Goal: Information Seeking & Learning: Learn about a topic

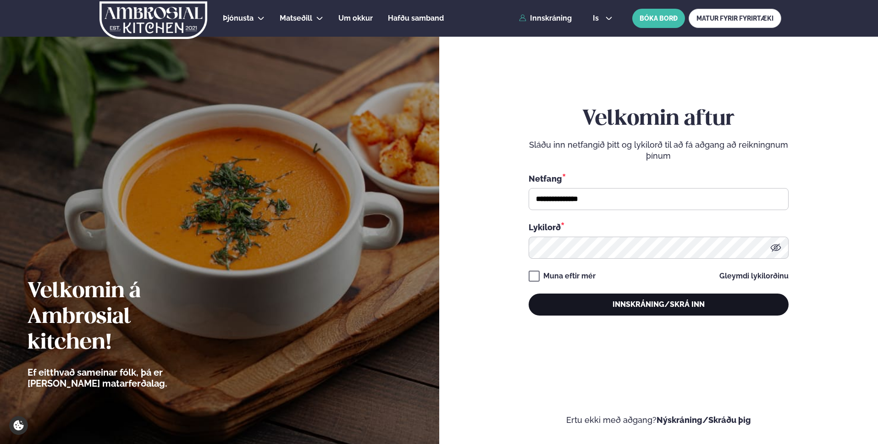
click at [616, 304] on button "Innskráning/Skrá inn" at bounding box center [659, 304] width 260 height 22
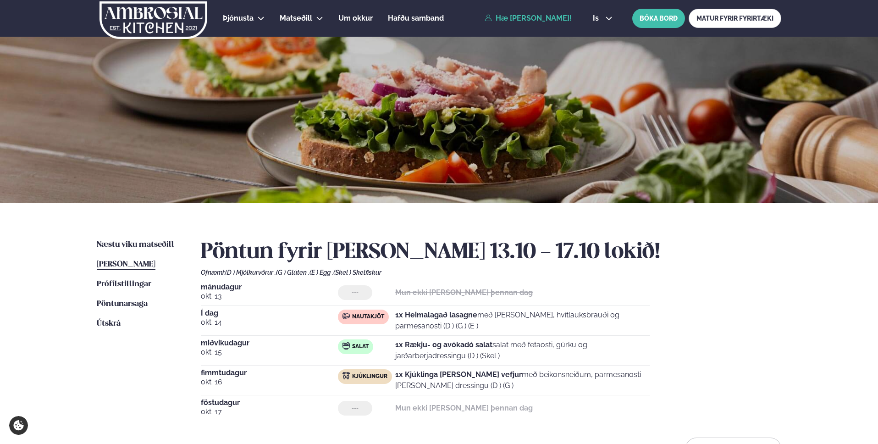
drag, startPoint x: 397, startPoint y: 314, endPoint x: 477, endPoint y: 329, distance: 82.0
click at [477, 329] on p "1x Heimalagað lasagne með basil pesto, hvítlauksbrauði og parmesanosti (D ) (G …" at bounding box center [522, 321] width 255 height 22
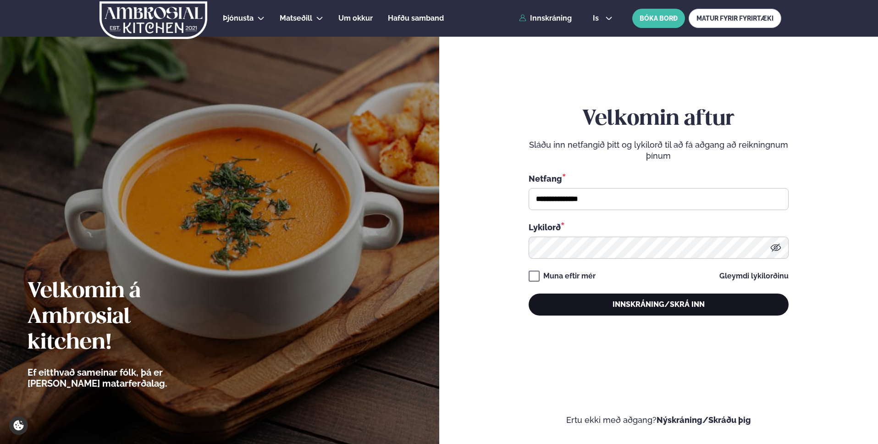
click at [601, 301] on button "Innskráning/Skrá inn" at bounding box center [659, 304] width 260 height 22
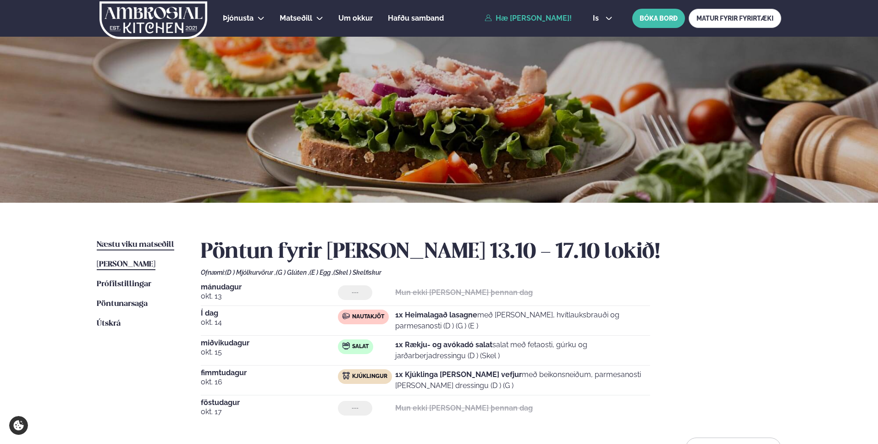
click at [140, 241] on span "Næstu viku matseðill" at bounding box center [135, 245] width 77 height 8
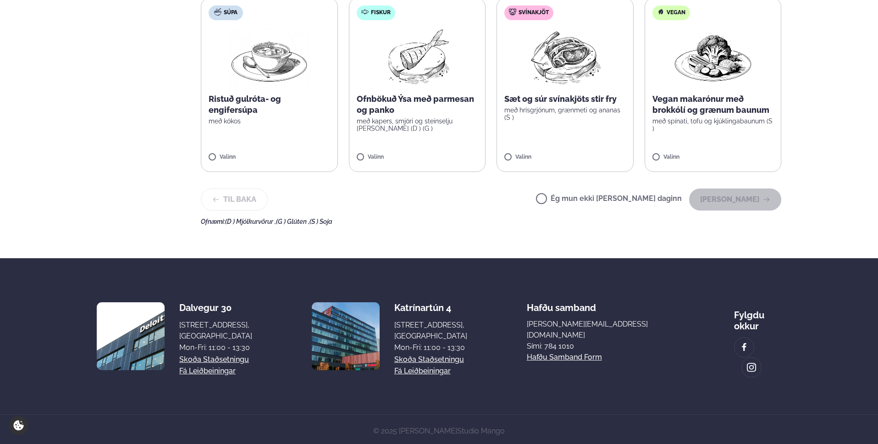
scroll to position [44, 0]
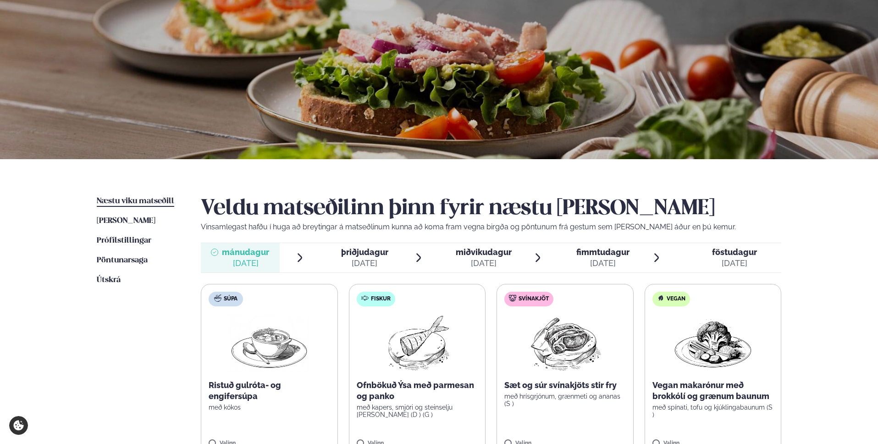
click at [709, 260] on span "föstudagur fös. okt. 24" at bounding box center [729, 257] width 105 height 29
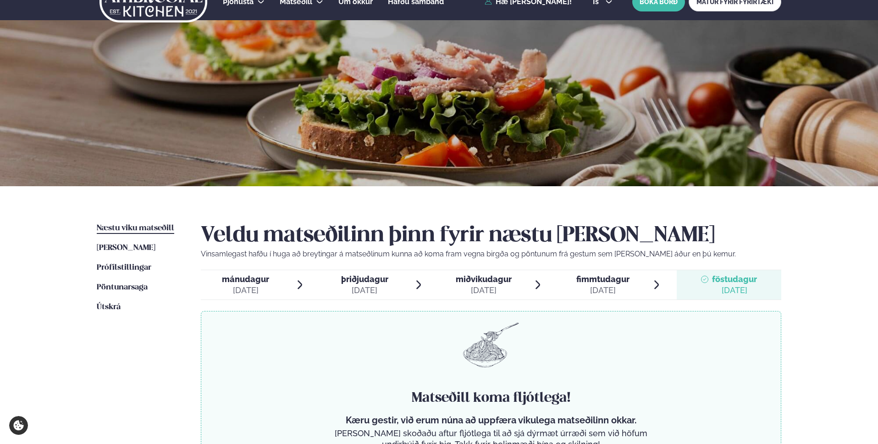
scroll to position [0, 0]
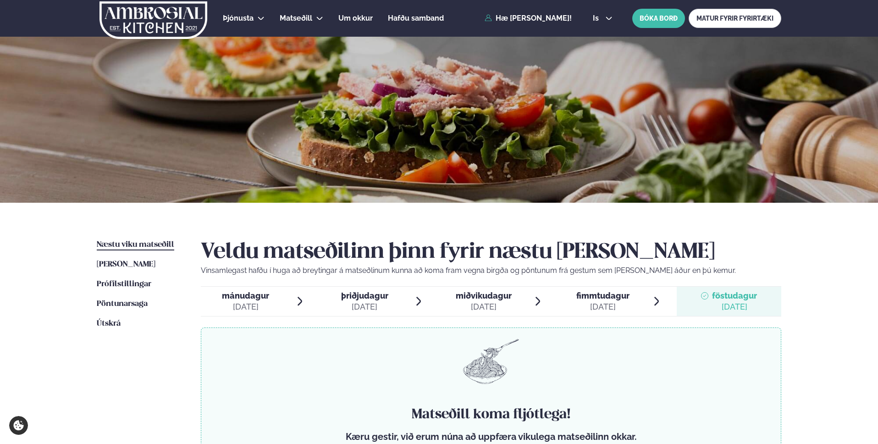
click at [622, 298] on span "fimmtudagur" at bounding box center [602, 296] width 53 height 10
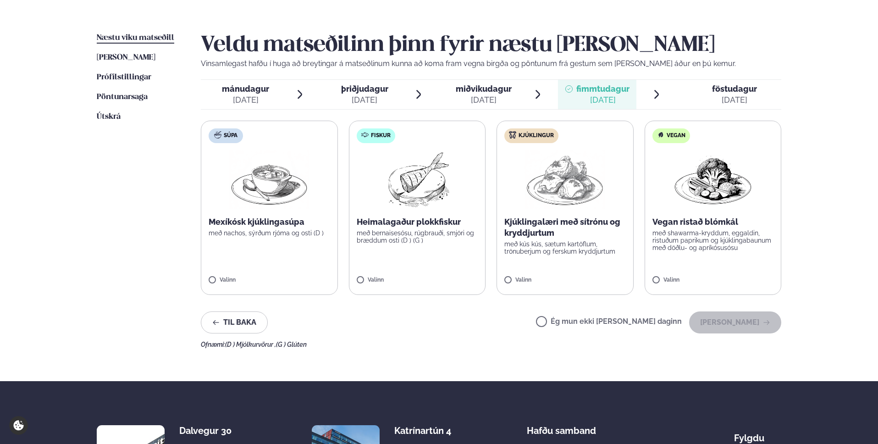
scroll to position [155, 0]
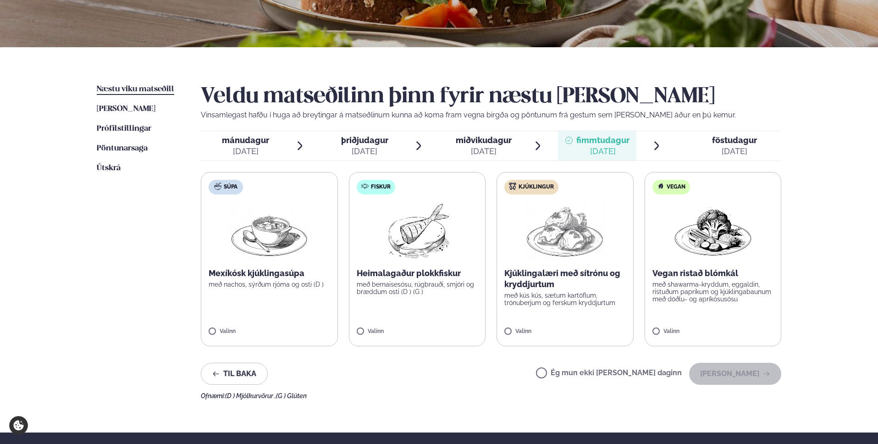
click at [357, 152] on div "okt. 21" at bounding box center [364, 151] width 47 height 11
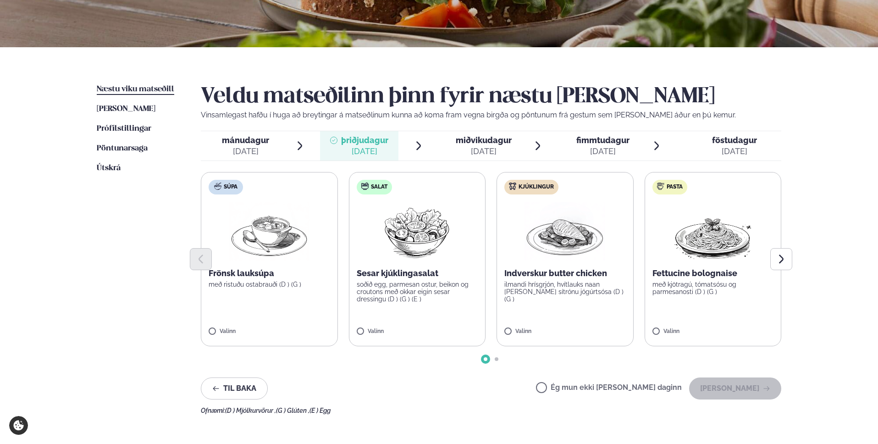
click at [482, 160] on div "mánudagur mán. okt. 20 þriðjudagur þri. okt. 21 miðvikudagur mið. okt. 22 fimmt…" at bounding box center [491, 146] width 581 height 30
click at [487, 158] on span "miðvikudagur mið. okt. 22" at bounding box center [478, 145] width 79 height 29
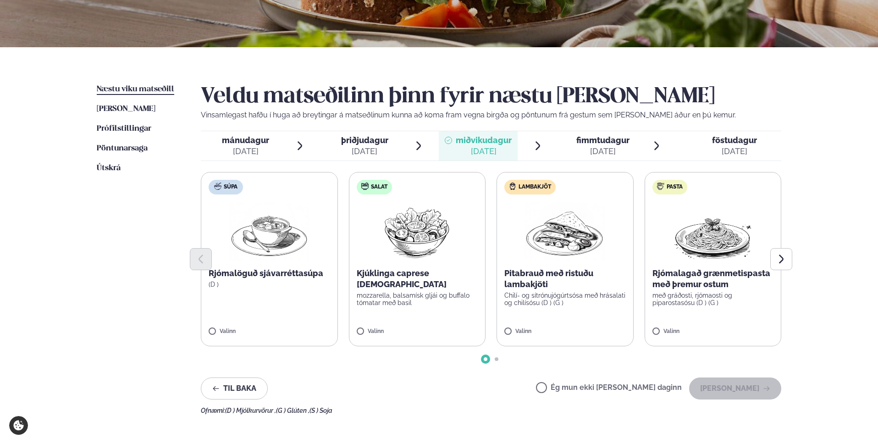
click at [392, 150] on span "þriðjudagur þri. okt. 21" at bounding box center [359, 145] width 79 height 29
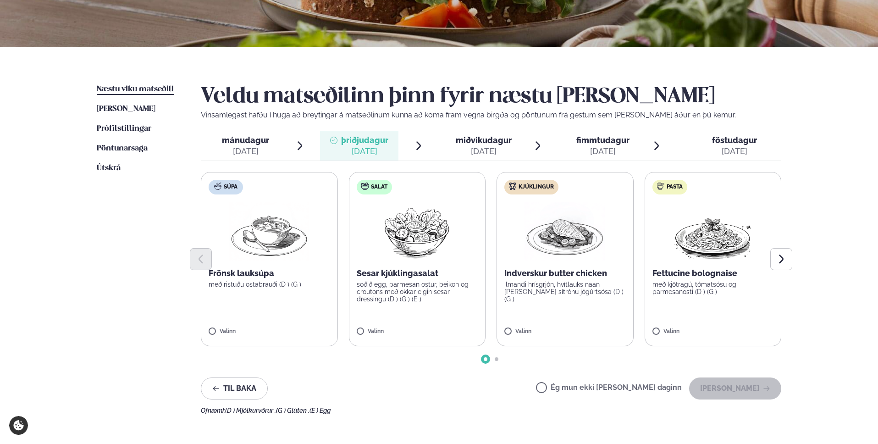
click at [453, 149] on span "miðvikudagur mið. okt. 22" at bounding box center [478, 145] width 79 height 29
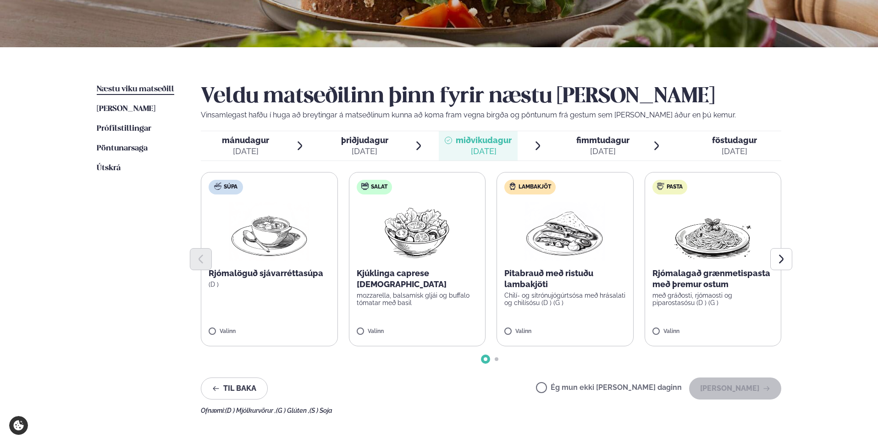
click at [602, 157] on span "fimmtudagur fim. okt. 23" at bounding box center [597, 145] width 79 height 29
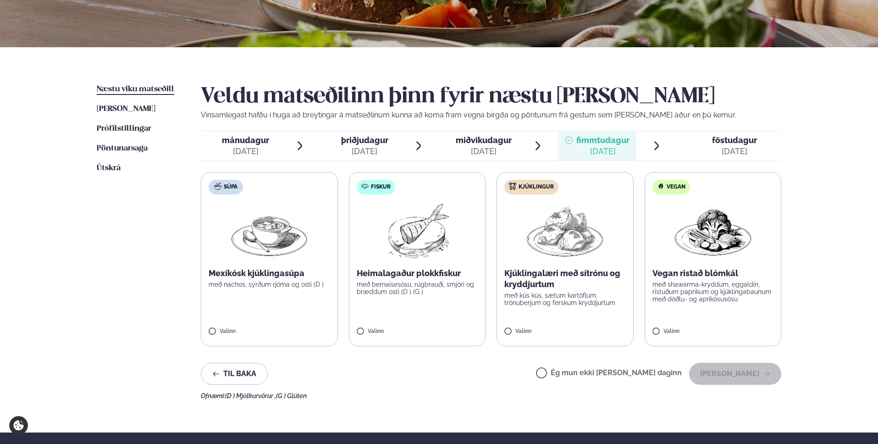
click at [503, 151] on div "okt. 22" at bounding box center [484, 151] width 56 height 11
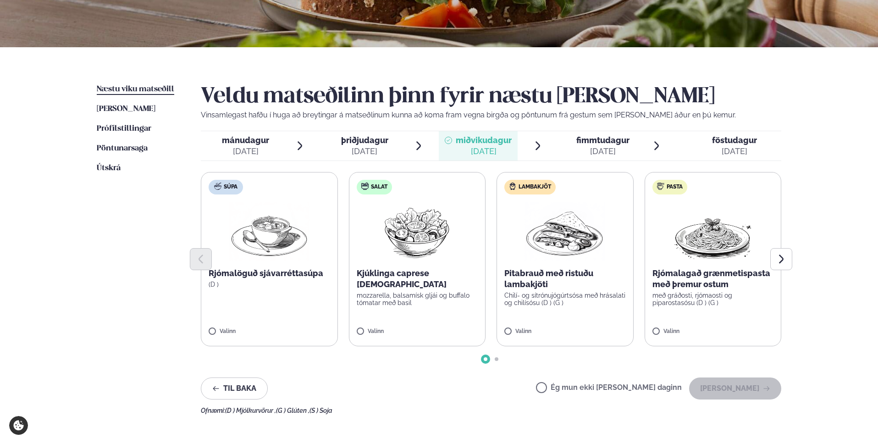
click at [373, 148] on div "okt. 21" at bounding box center [364, 151] width 47 height 11
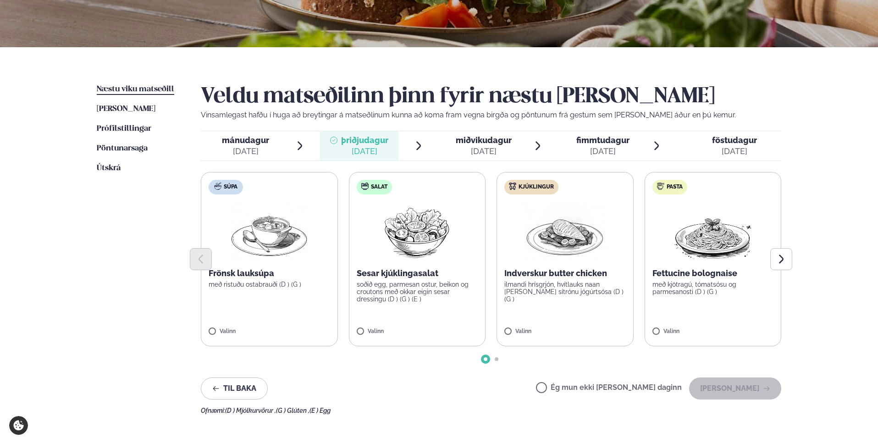
click at [585, 147] on div "okt. 23" at bounding box center [602, 151] width 53 height 11
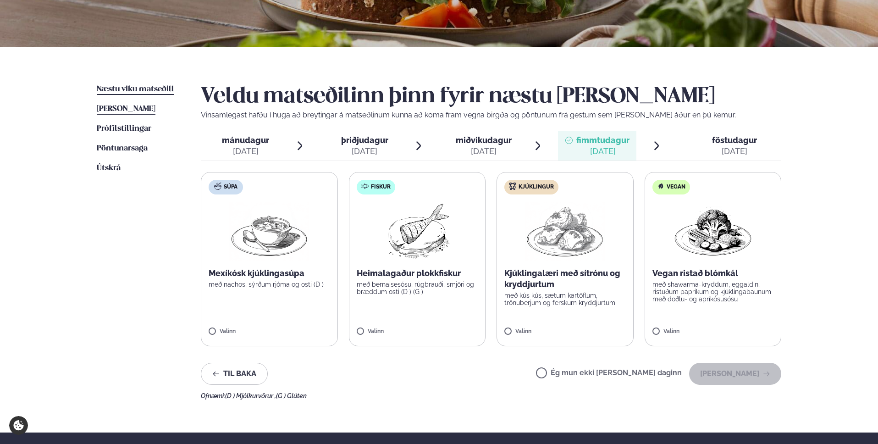
click at [149, 105] on span "[PERSON_NAME]" at bounding box center [126, 109] width 59 height 8
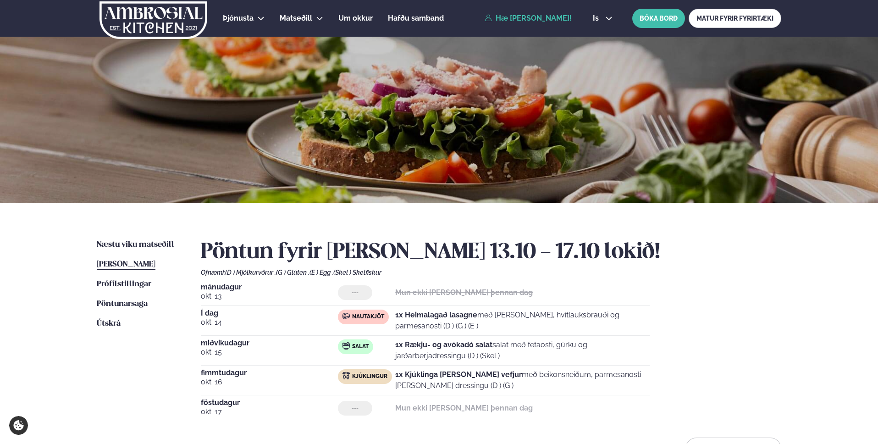
click at [750, 302] on div "mánudagur okt. 13 --- Mun ekki borða þennan dag Í dag okt. 14 Nautakjöt 1x Heim…" at bounding box center [491, 352] width 581 height 138
drag, startPoint x: 729, startPoint y: 298, endPoint x: 722, endPoint y: 296, distance: 7.0
